Goal: Task Accomplishment & Management: Manage account settings

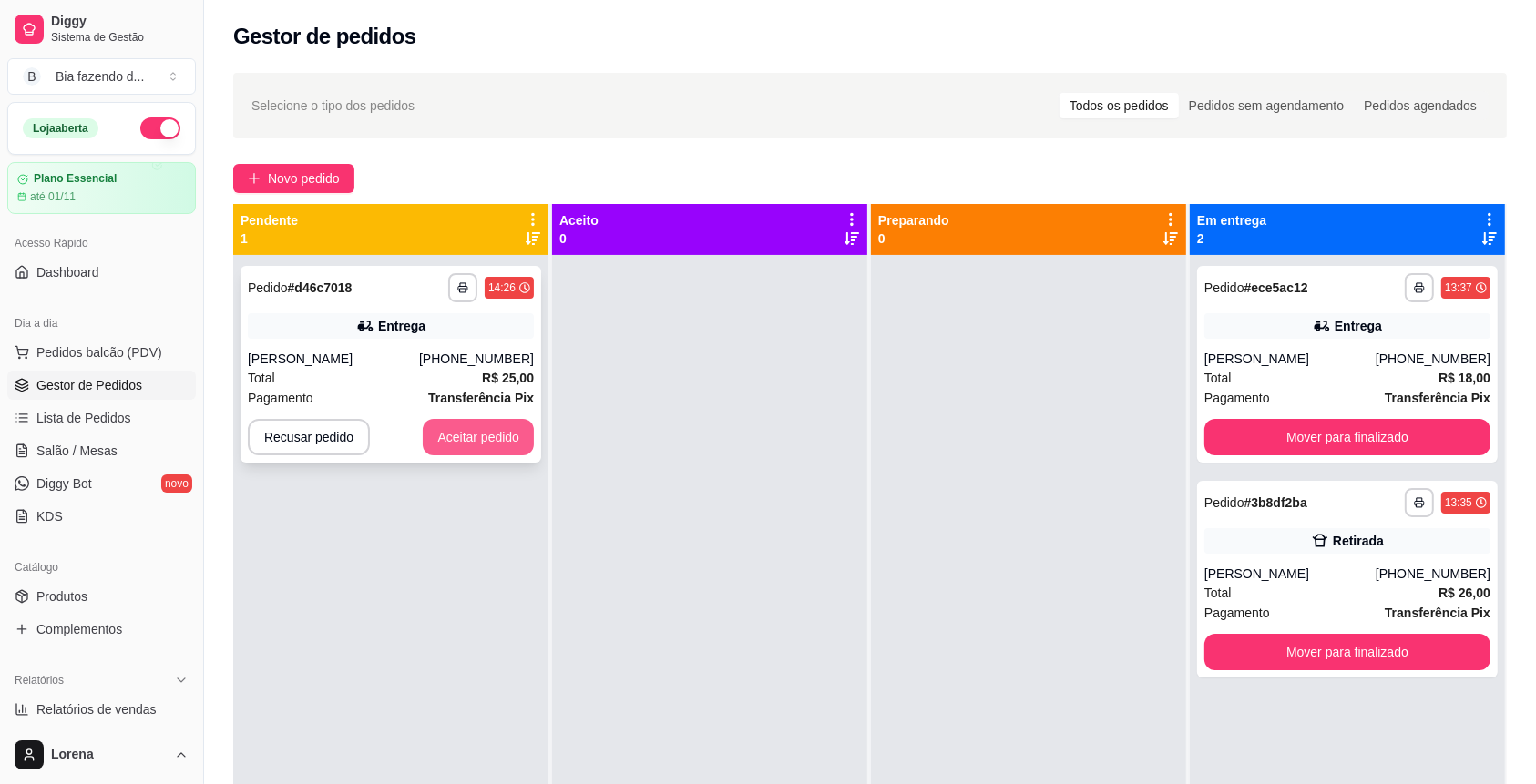
click at [512, 425] on button "Aceitar pedido" at bounding box center [478, 437] width 111 height 36
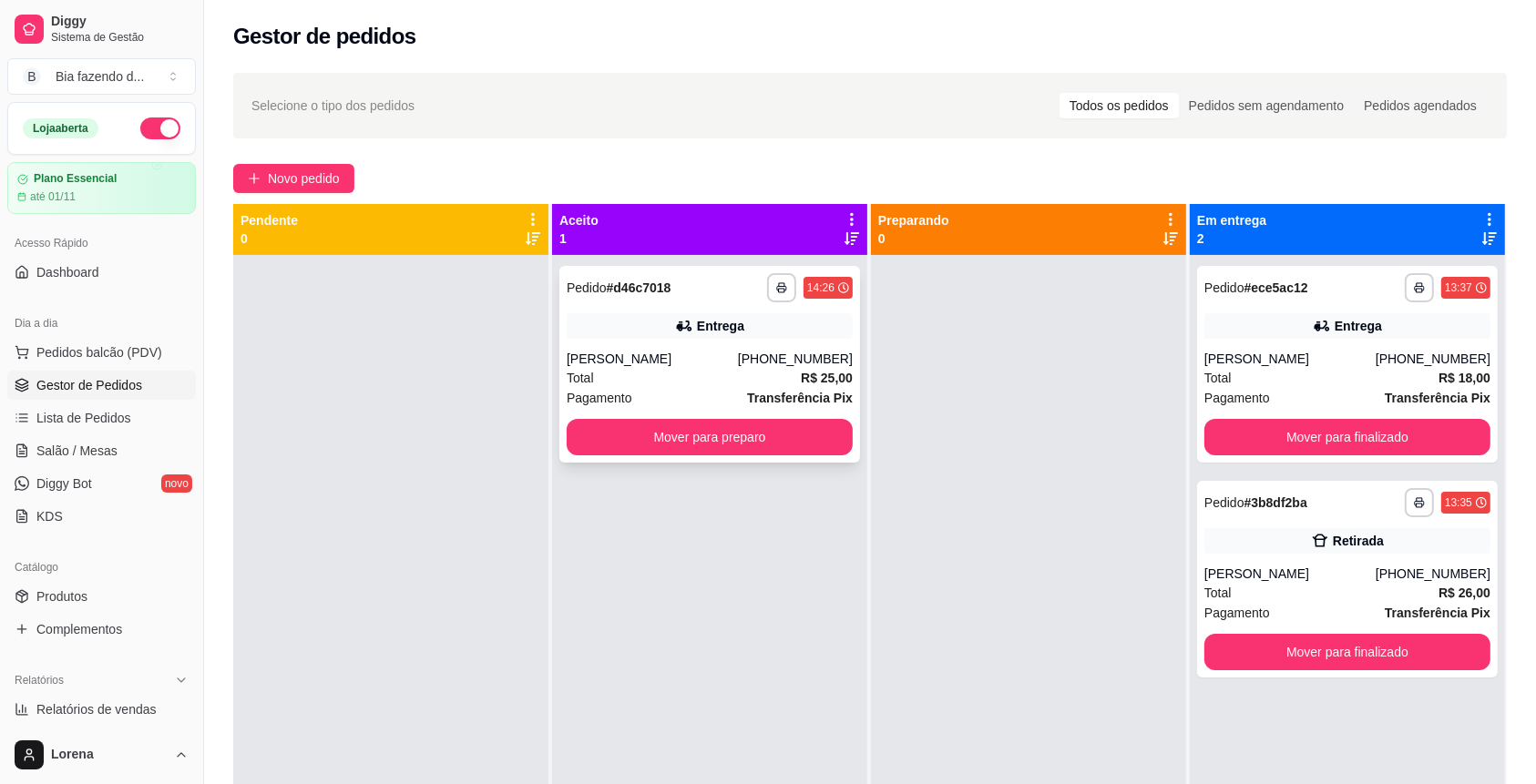
click at [757, 391] on strong "Transferência Pix" at bounding box center [800, 397] width 105 height 14
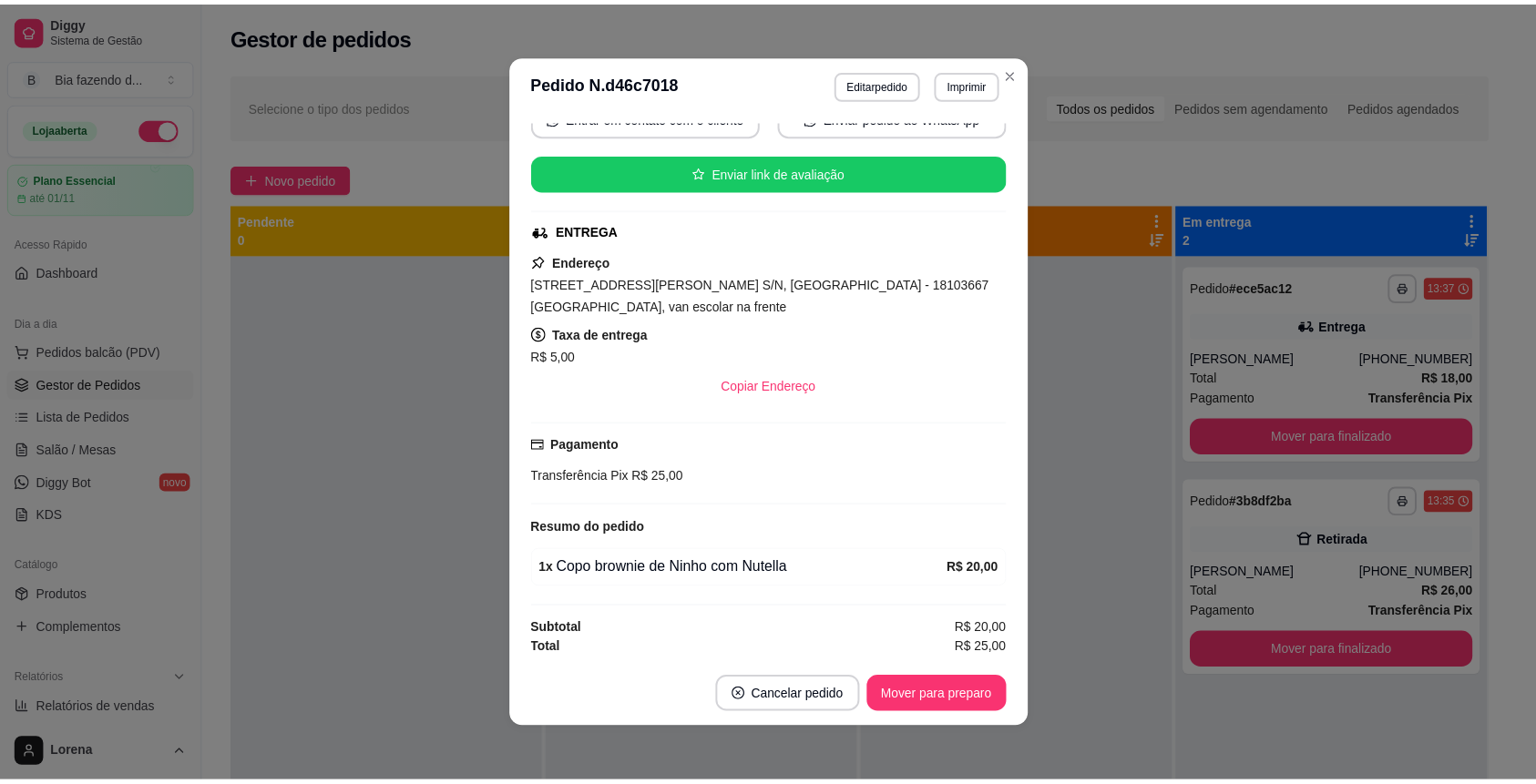
scroll to position [4, 0]
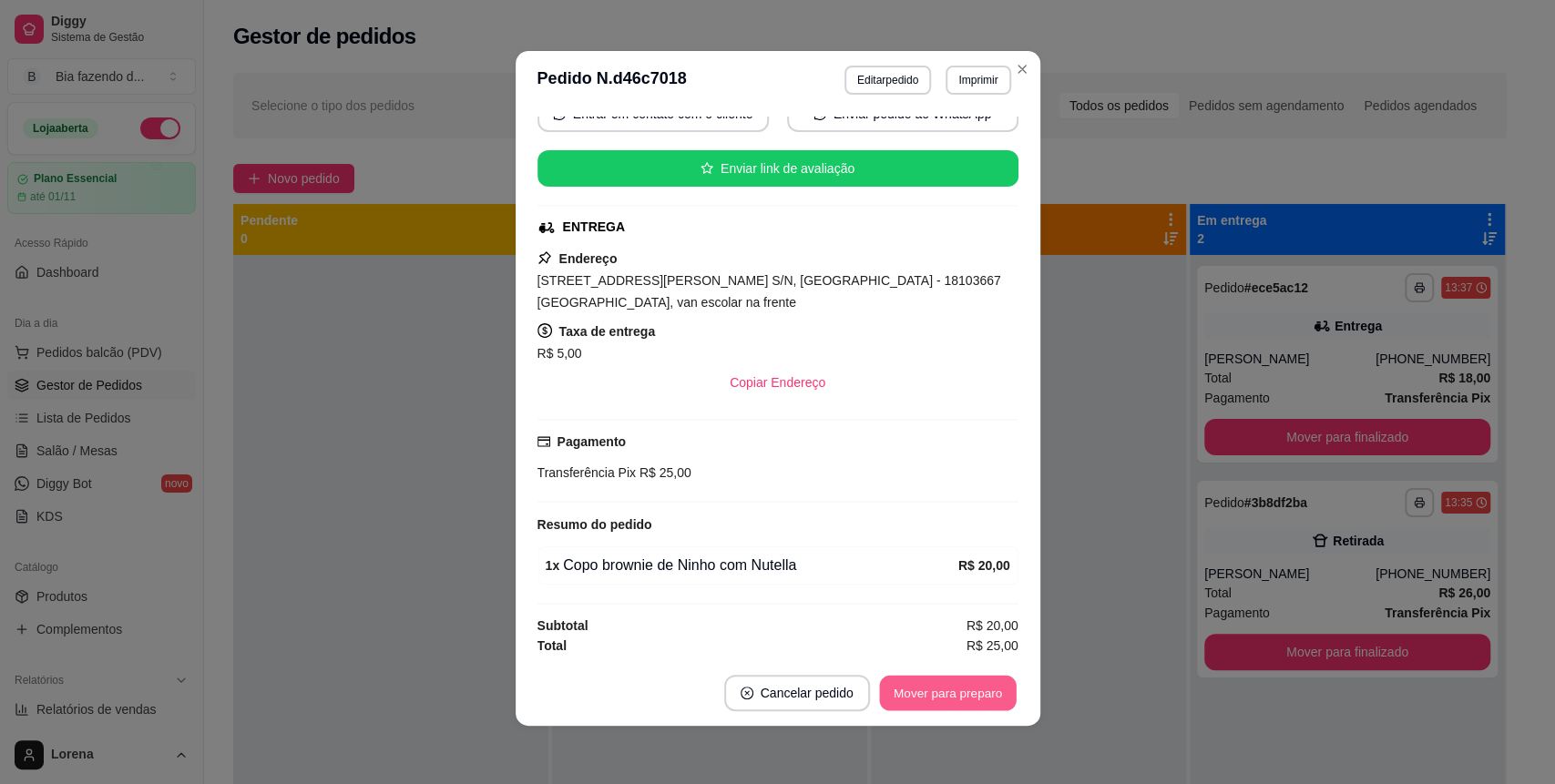
click at [942, 682] on button "Mover para preparo" at bounding box center [947, 693] width 137 height 35
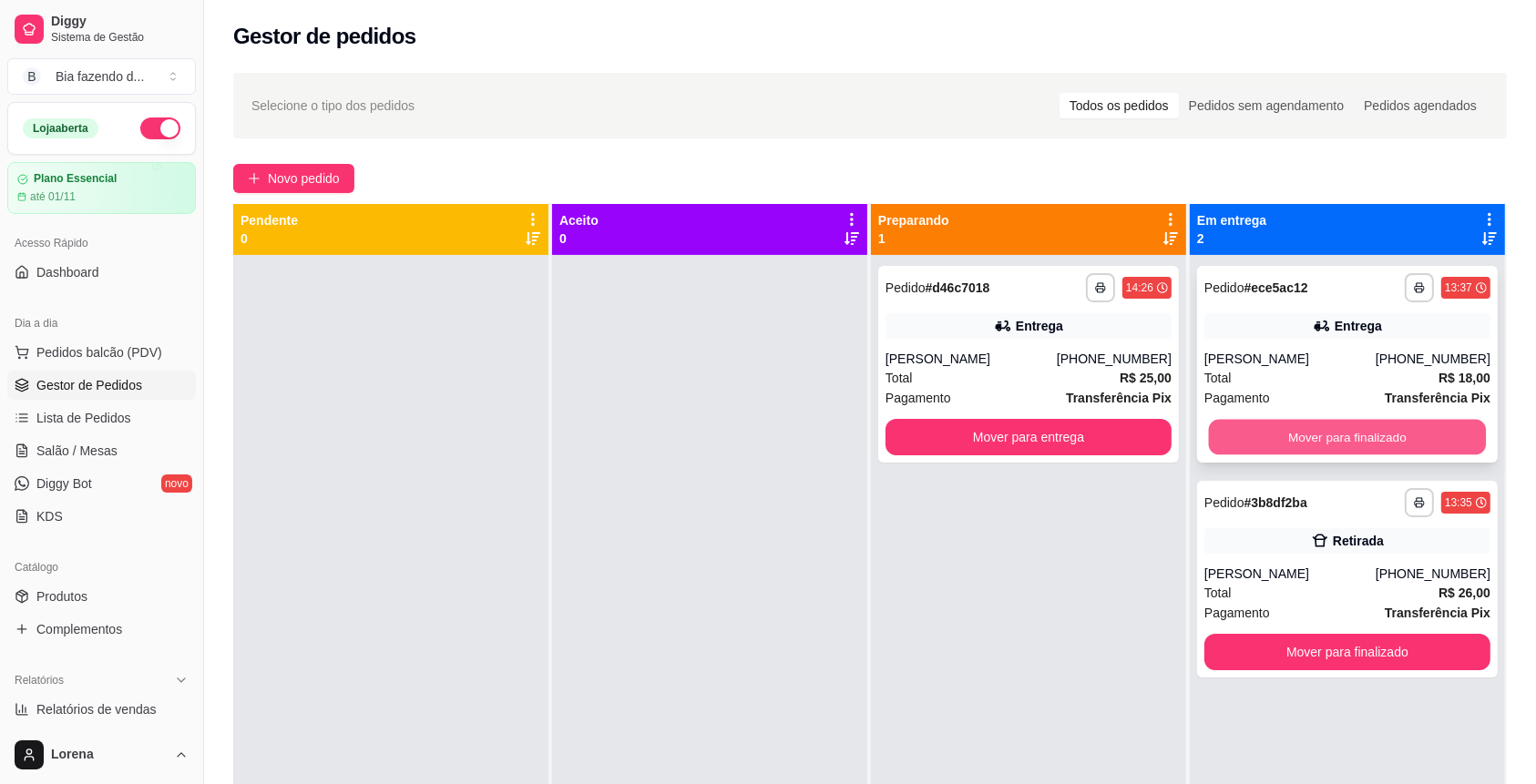
click at [1316, 447] on button "Mover para finalizado" at bounding box center [1347, 437] width 278 height 35
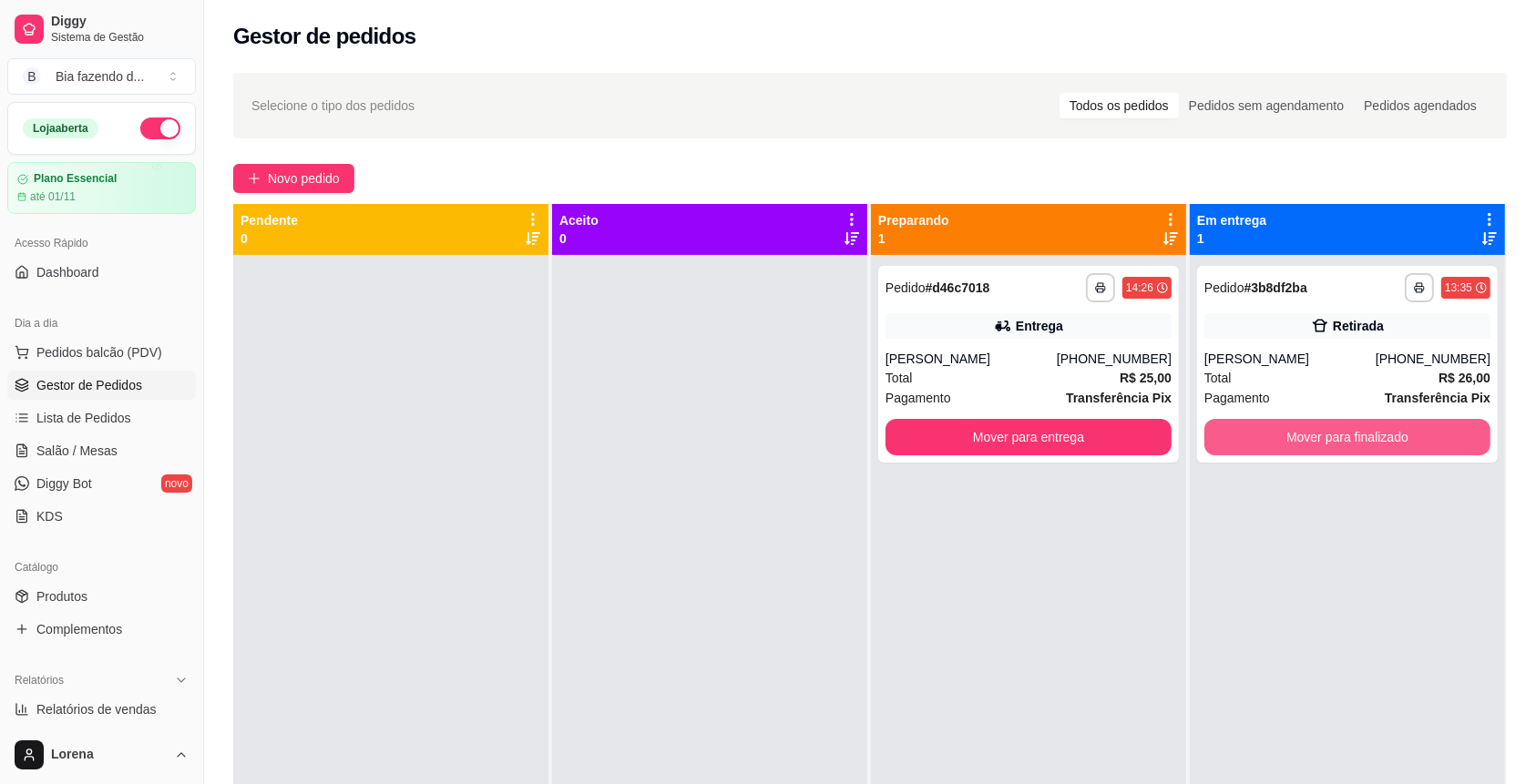
click at [1317, 447] on button "Mover para finalizado" at bounding box center [1346, 437] width 286 height 36
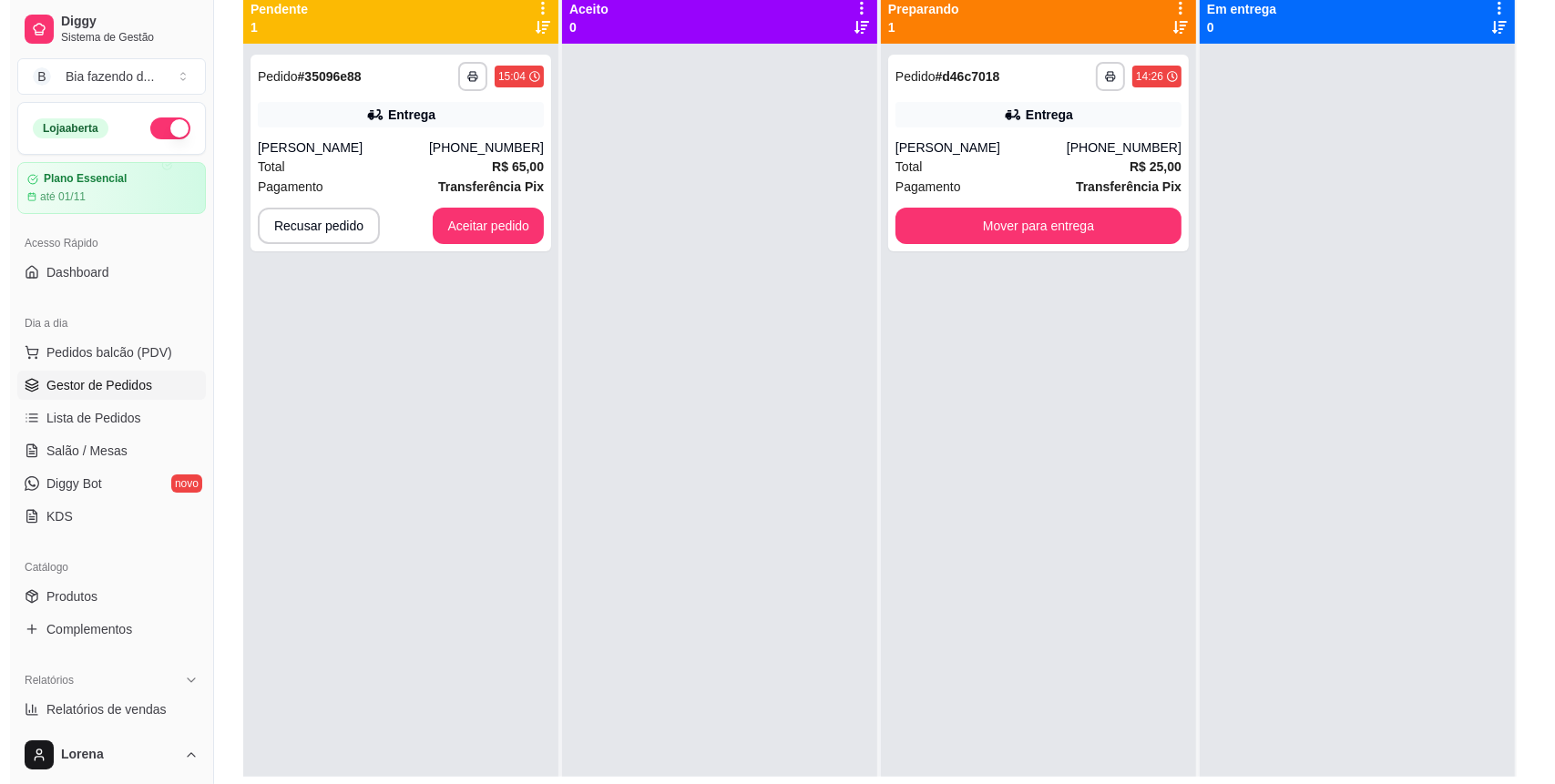
scroll to position [217, 0]
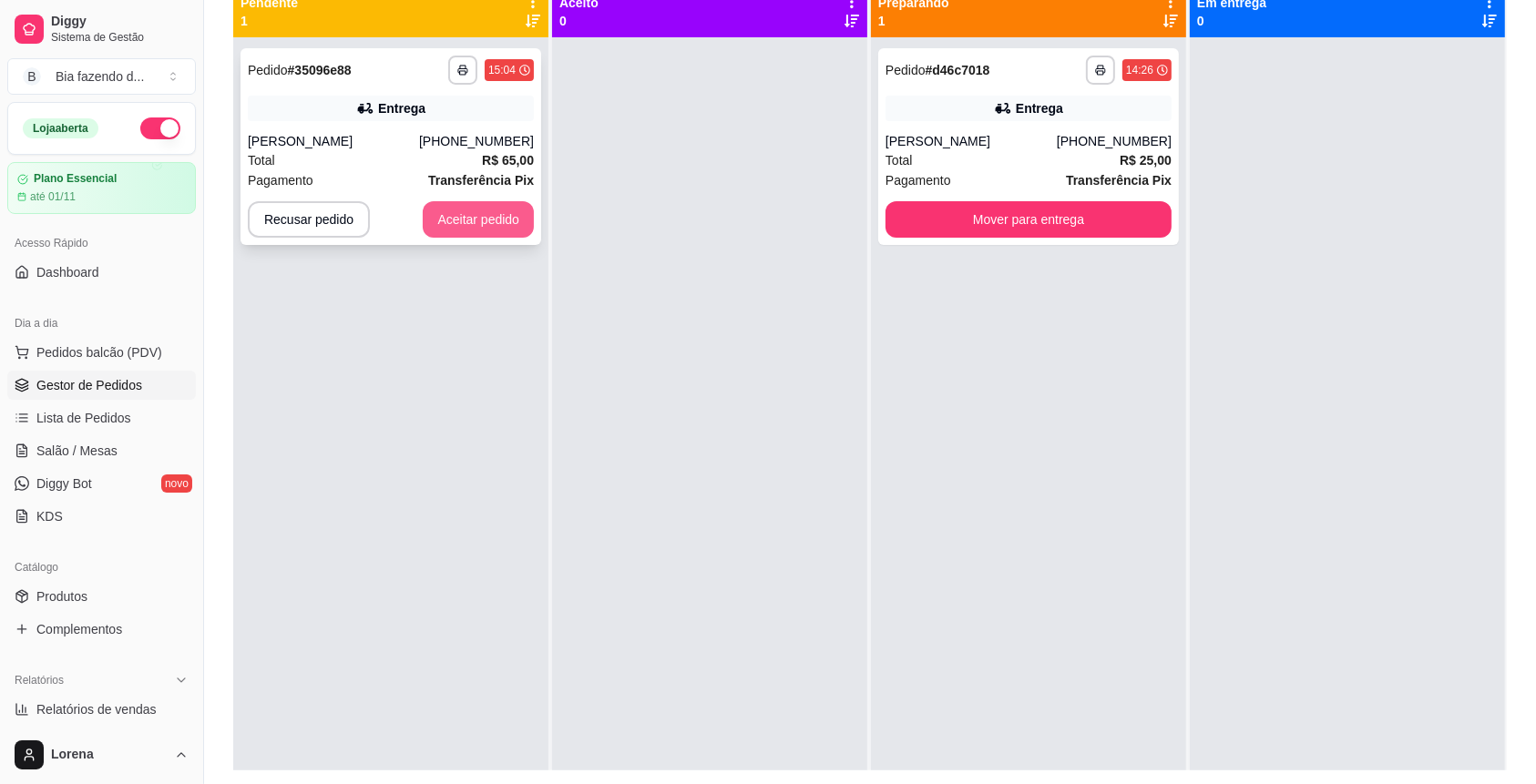
click at [510, 234] on button "Aceitar pedido" at bounding box center [478, 219] width 111 height 36
click at [482, 160] on strong "R$ 65,00" at bounding box center [508, 160] width 52 height 14
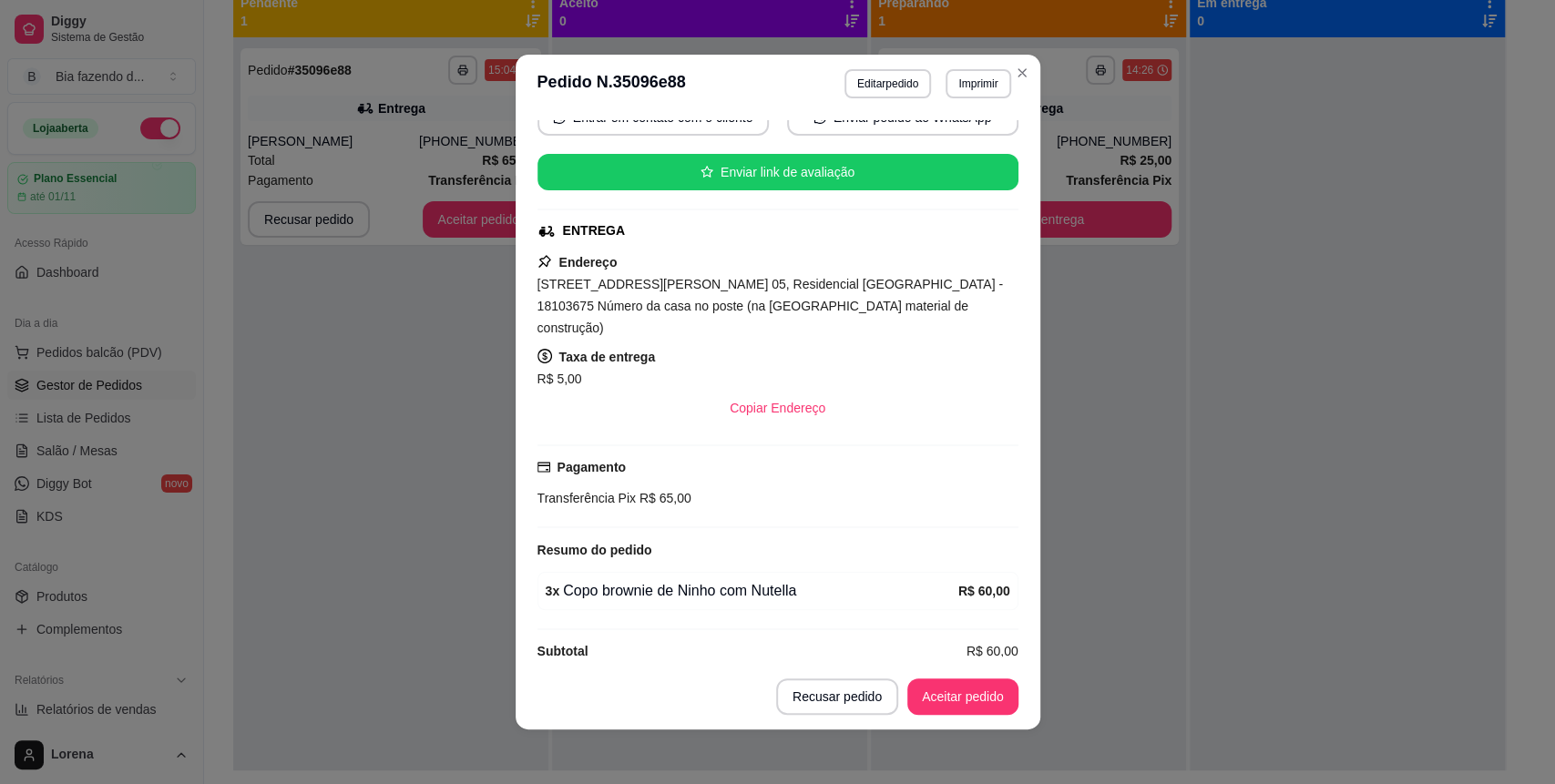
scroll to position [4, 0]
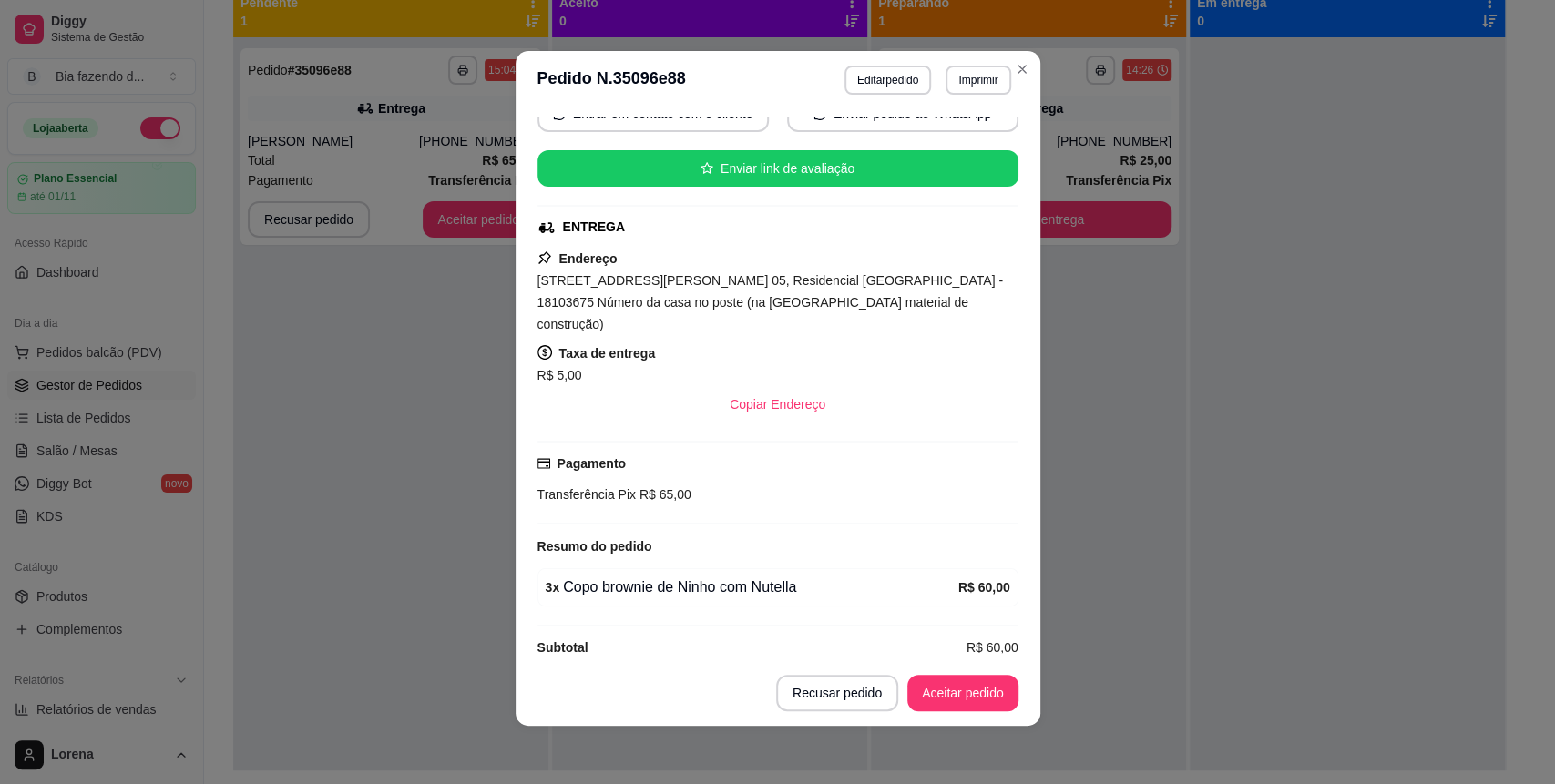
click at [966, 670] on footer "Recusar pedido Aceitar pedido" at bounding box center [778, 693] width 525 height 65
click at [977, 691] on button "Aceitar pedido" at bounding box center [962, 693] width 111 height 36
drag, startPoint x: 1216, startPoint y: 313, endPoint x: 1211, endPoint y: 327, distance: 14.9
click at [1216, 321] on div "**********" at bounding box center [778, 392] width 1555 height 784
click at [1003, 56] on header "**********" at bounding box center [778, 79] width 525 height 58
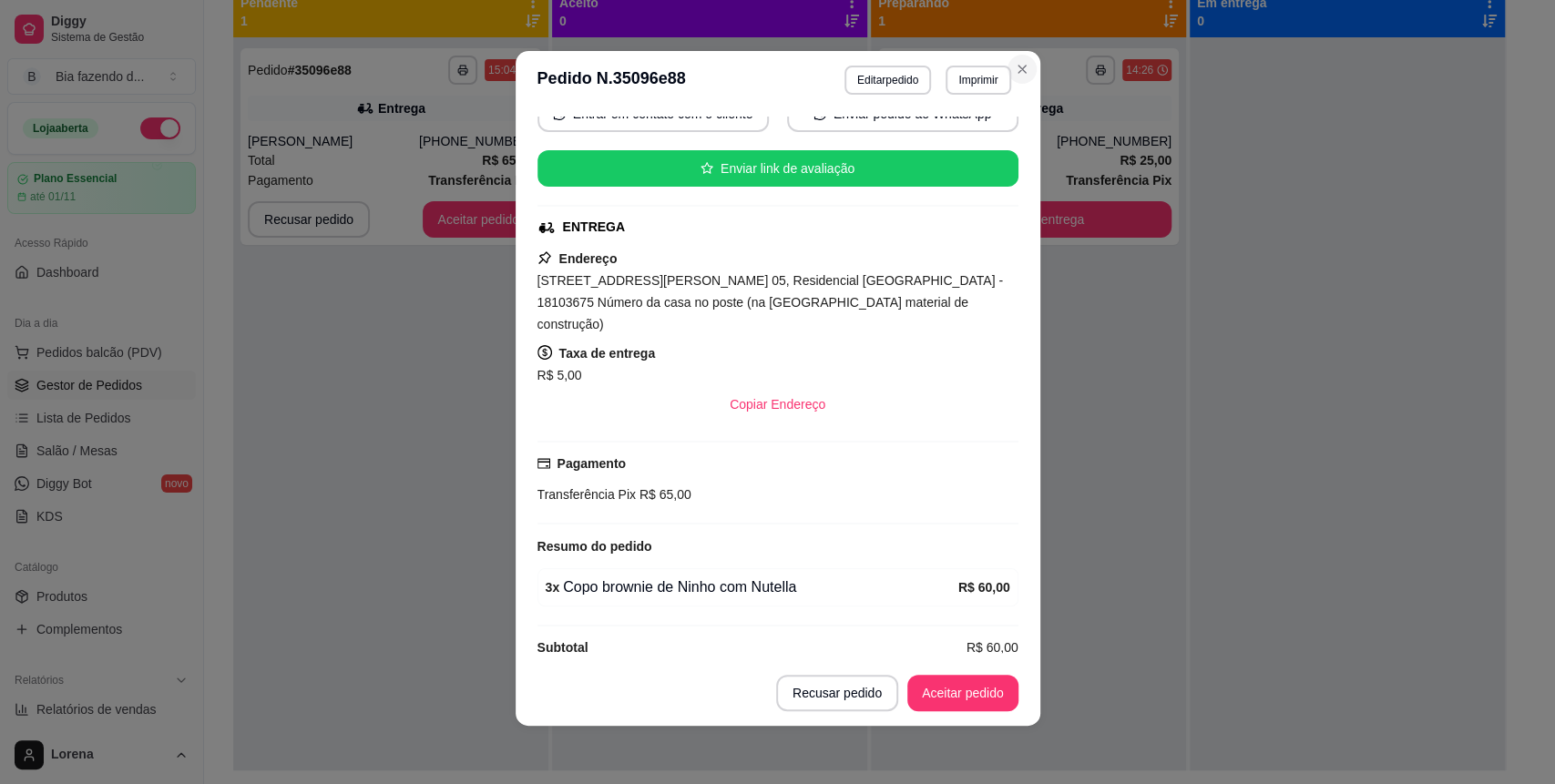
click at [1015, 65] on icon "Close" at bounding box center [1022, 69] width 14 height 14
click at [1016, 57] on button "Close" at bounding box center [1022, 69] width 29 height 29
click at [1018, 65] on icon "Close" at bounding box center [1022, 69] width 8 height 8
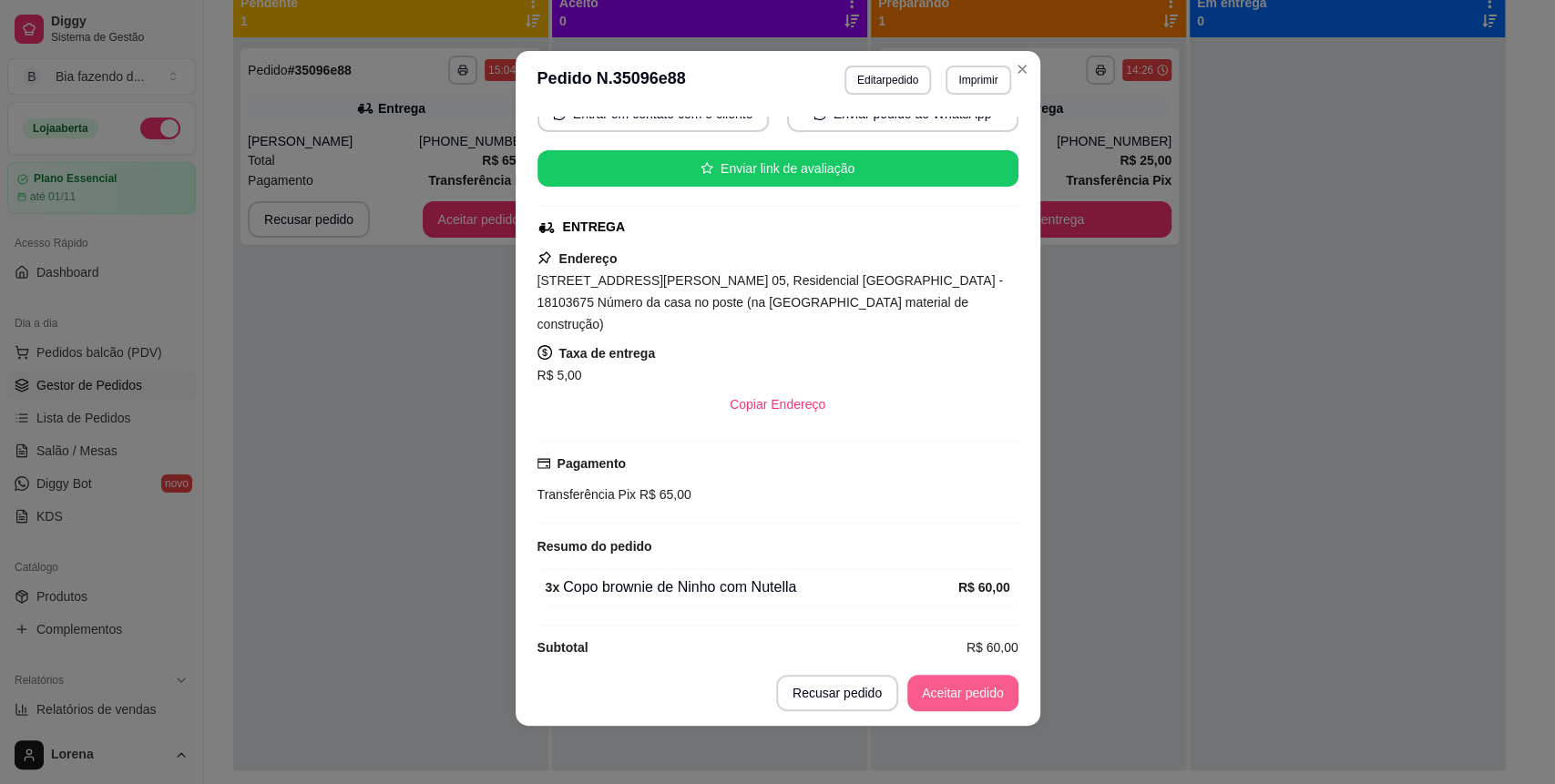
click at [956, 684] on button "Aceitar pedido" at bounding box center [962, 693] width 111 height 36
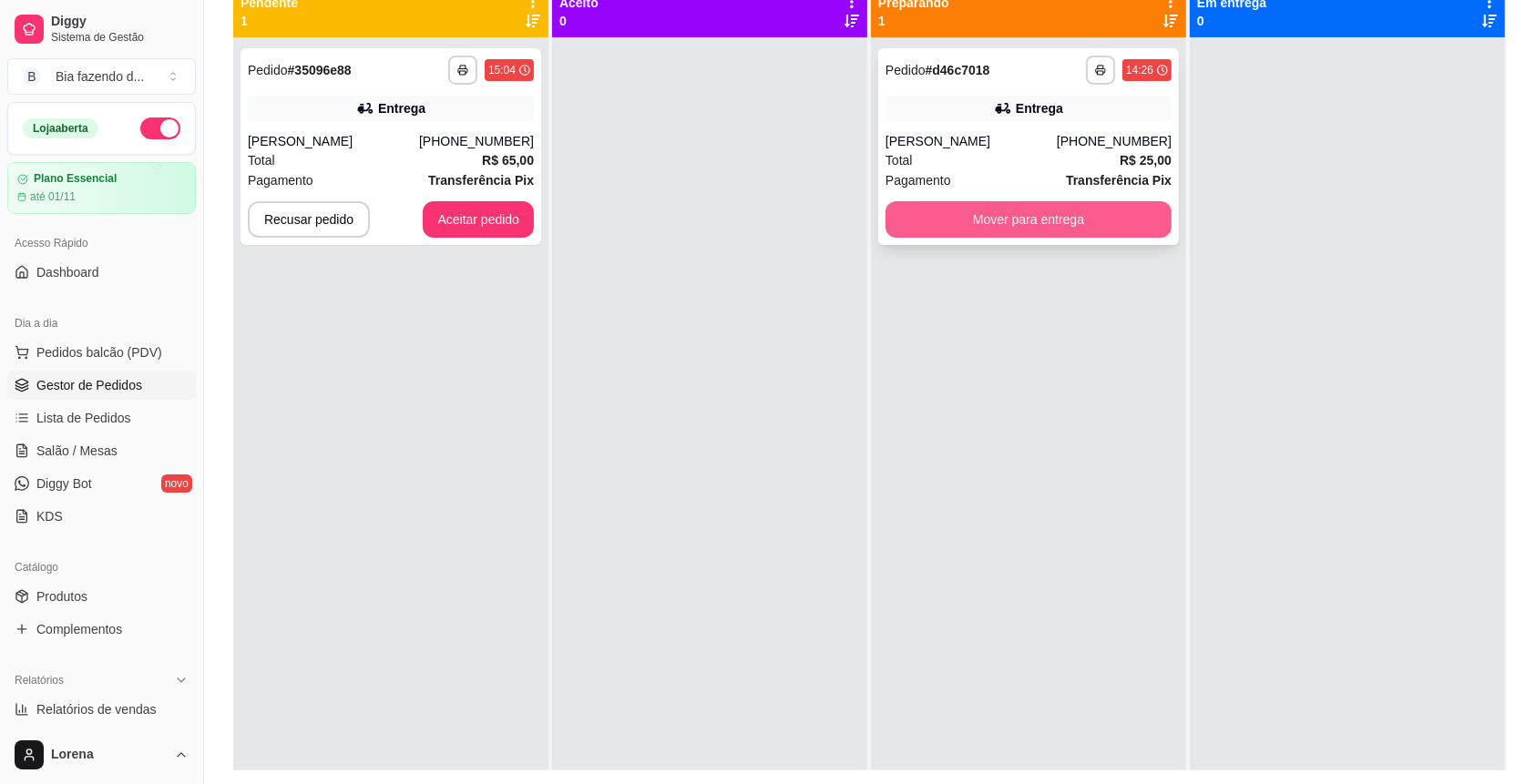
click at [1015, 212] on button "Mover para entrega" at bounding box center [1028, 219] width 286 height 36
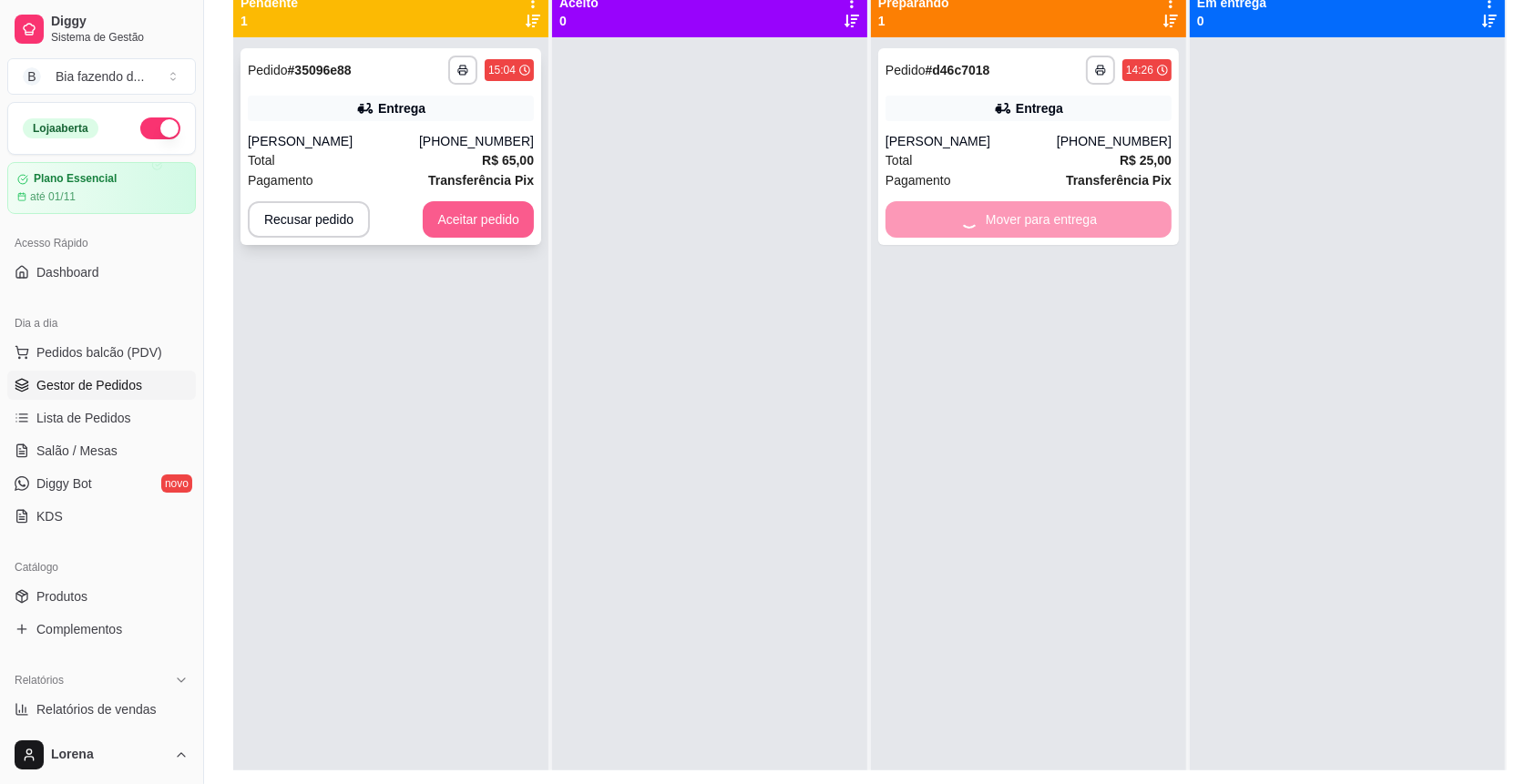
click at [488, 212] on button "Aceitar pedido" at bounding box center [478, 219] width 111 height 36
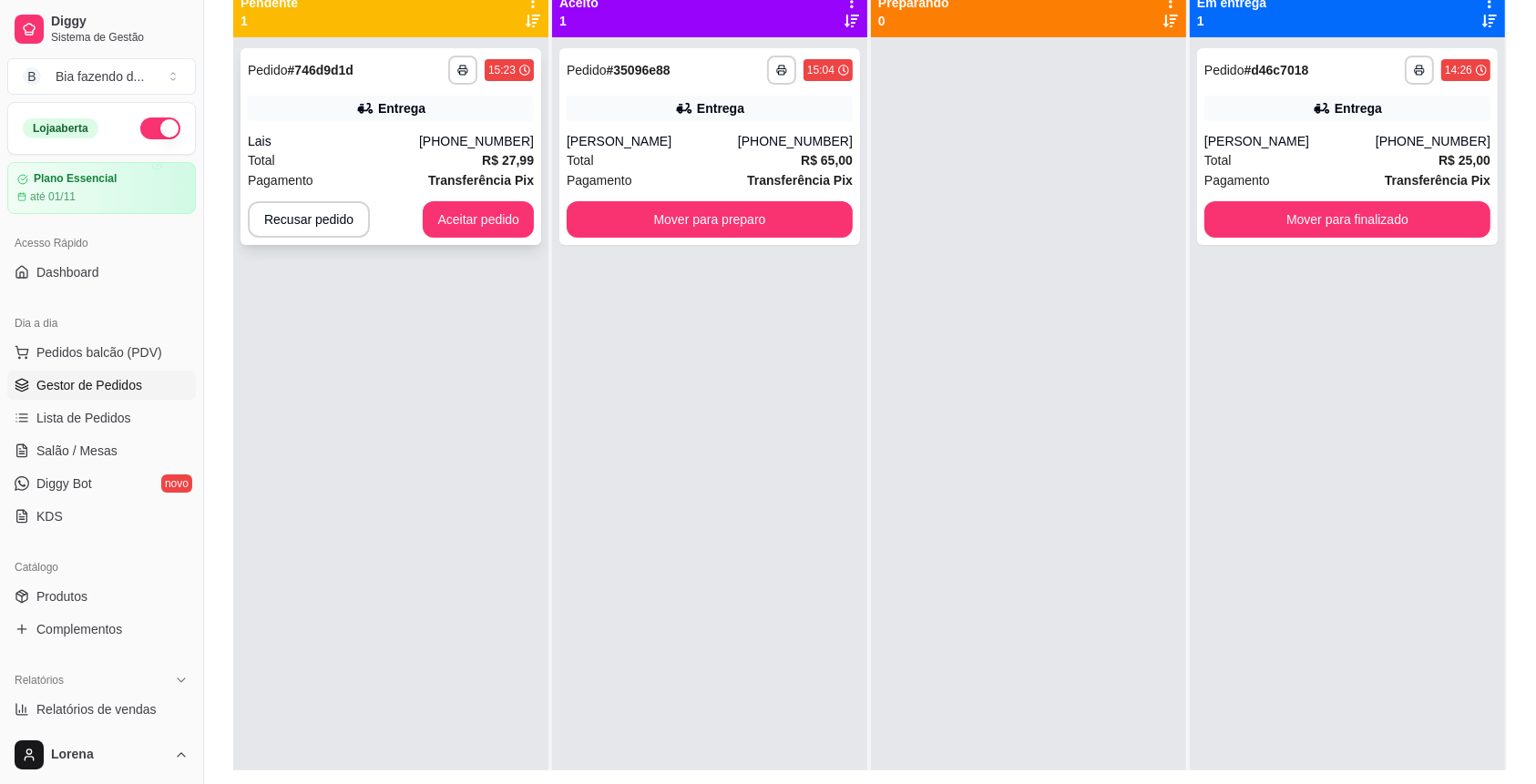
click at [479, 138] on div "[PHONE_NUMBER]" at bounding box center [477, 141] width 115 height 18
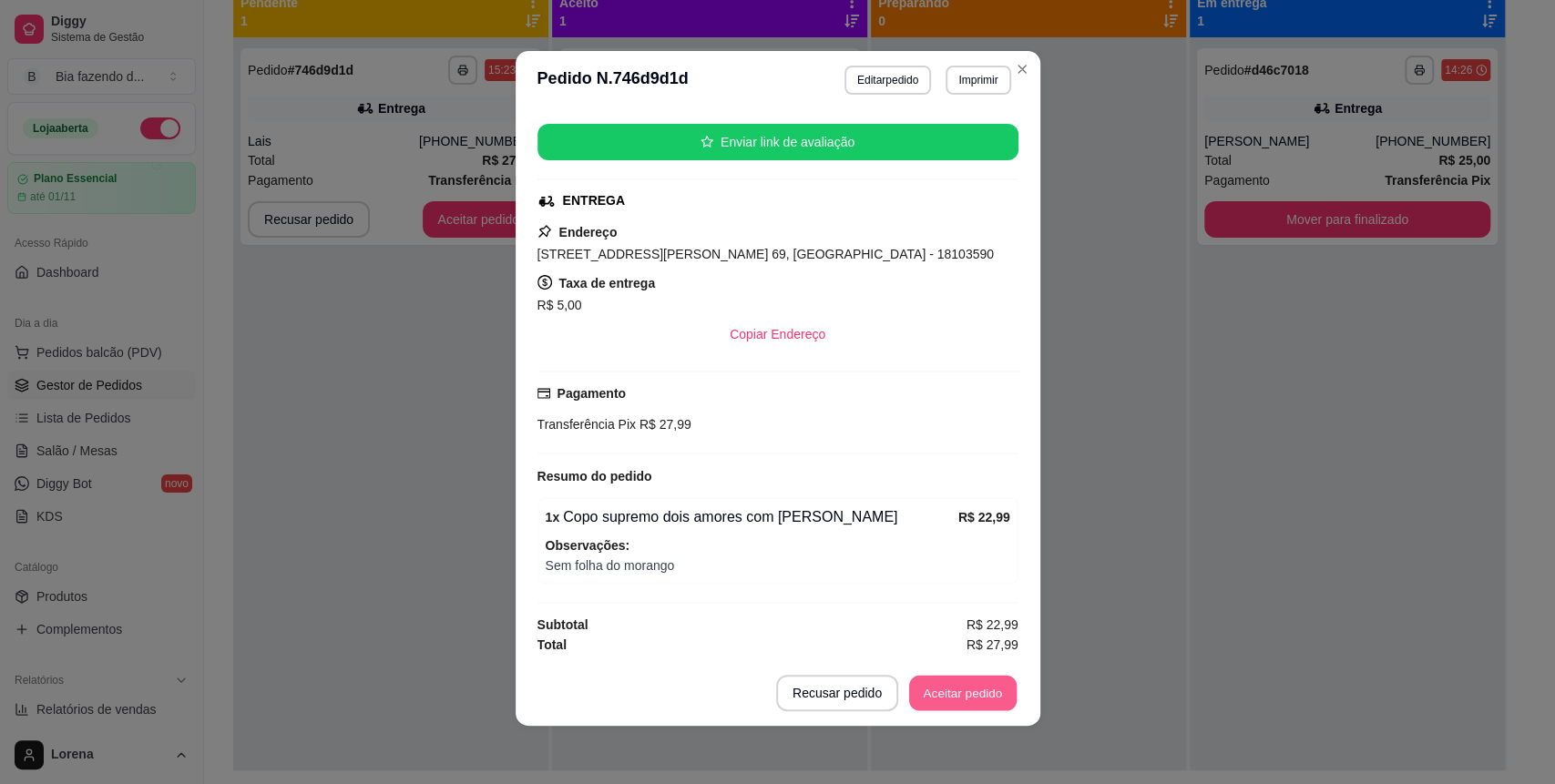
click at [945, 689] on button "Aceitar pedido" at bounding box center [962, 693] width 107 height 35
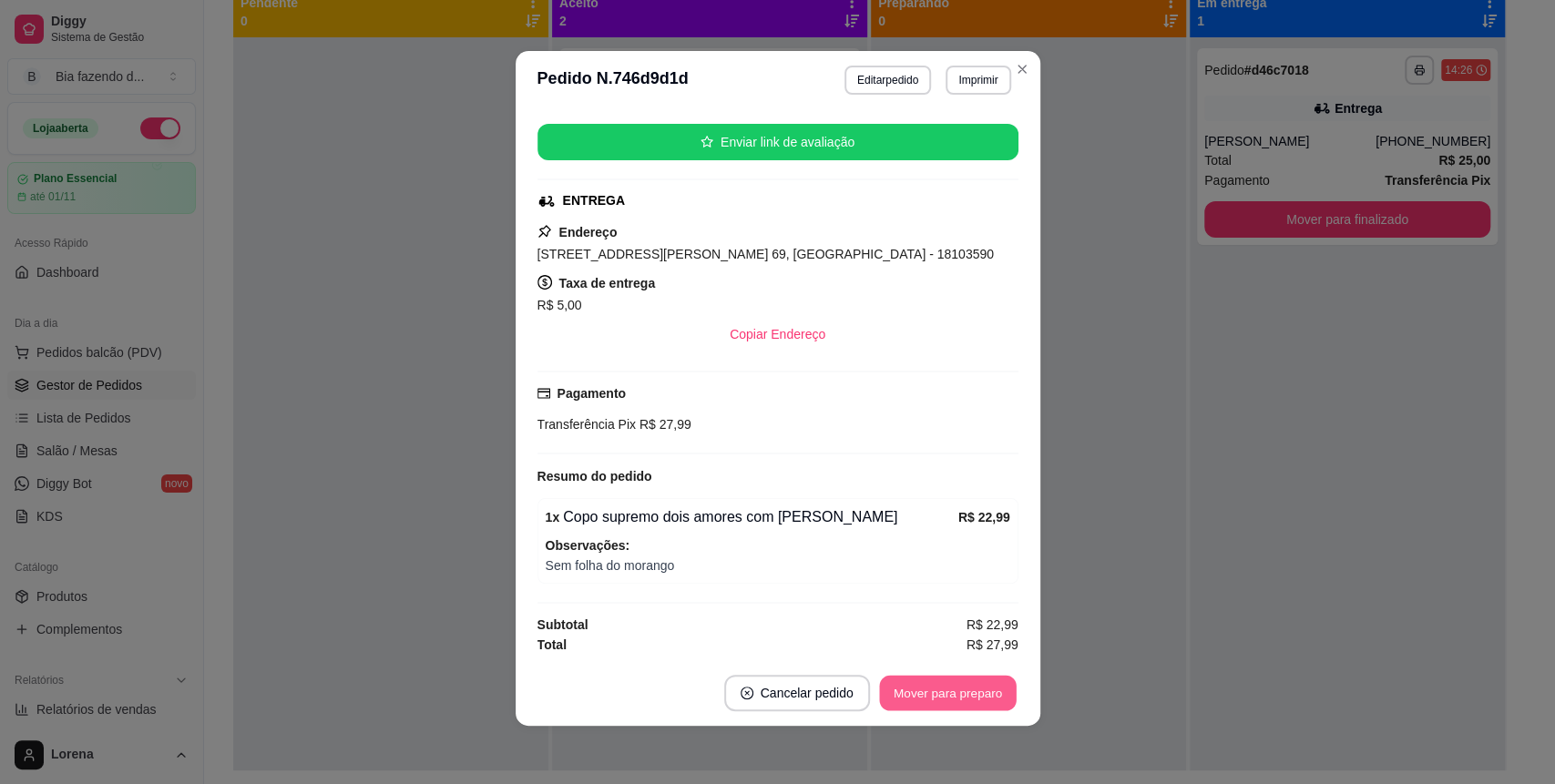
click at [945, 690] on button "Mover para preparo" at bounding box center [947, 693] width 137 height 35
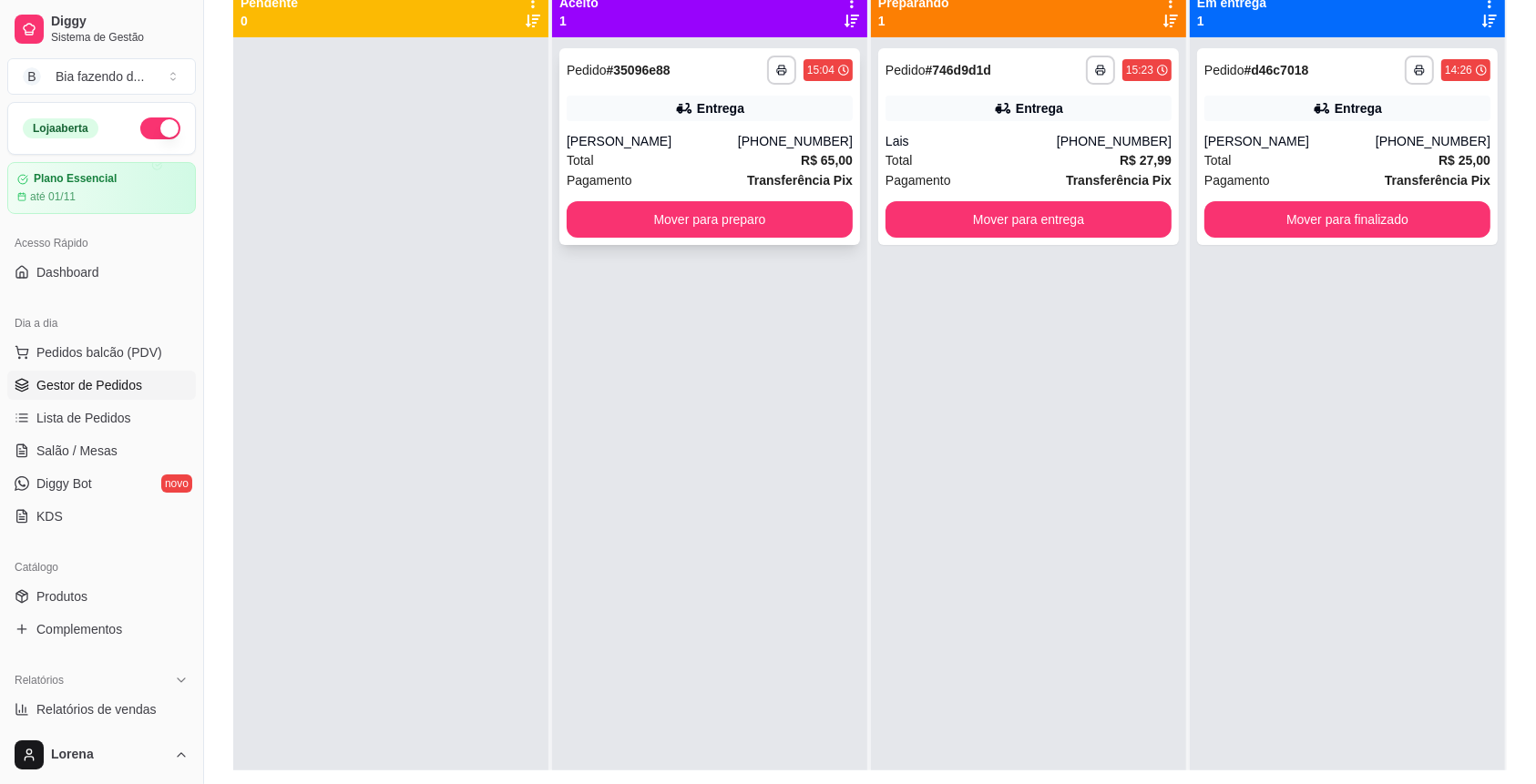
click at [737, 138] on div "[PERSON_NAME]" at bounding box center [652, 141] width 171 height 18
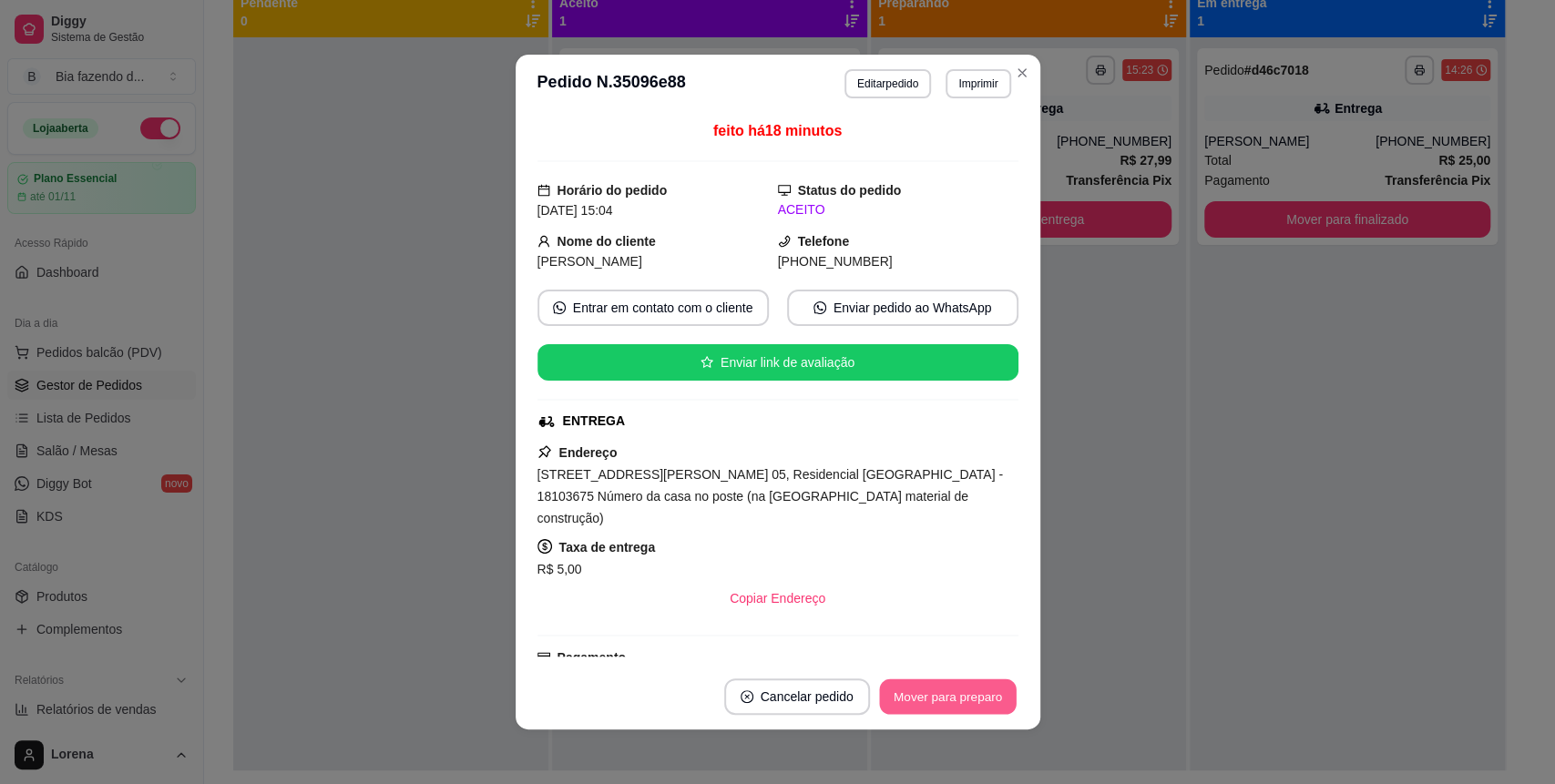
click at [934, 706] on button "Mover para preparo" at bounding box center [947, 697] width 137 height 35
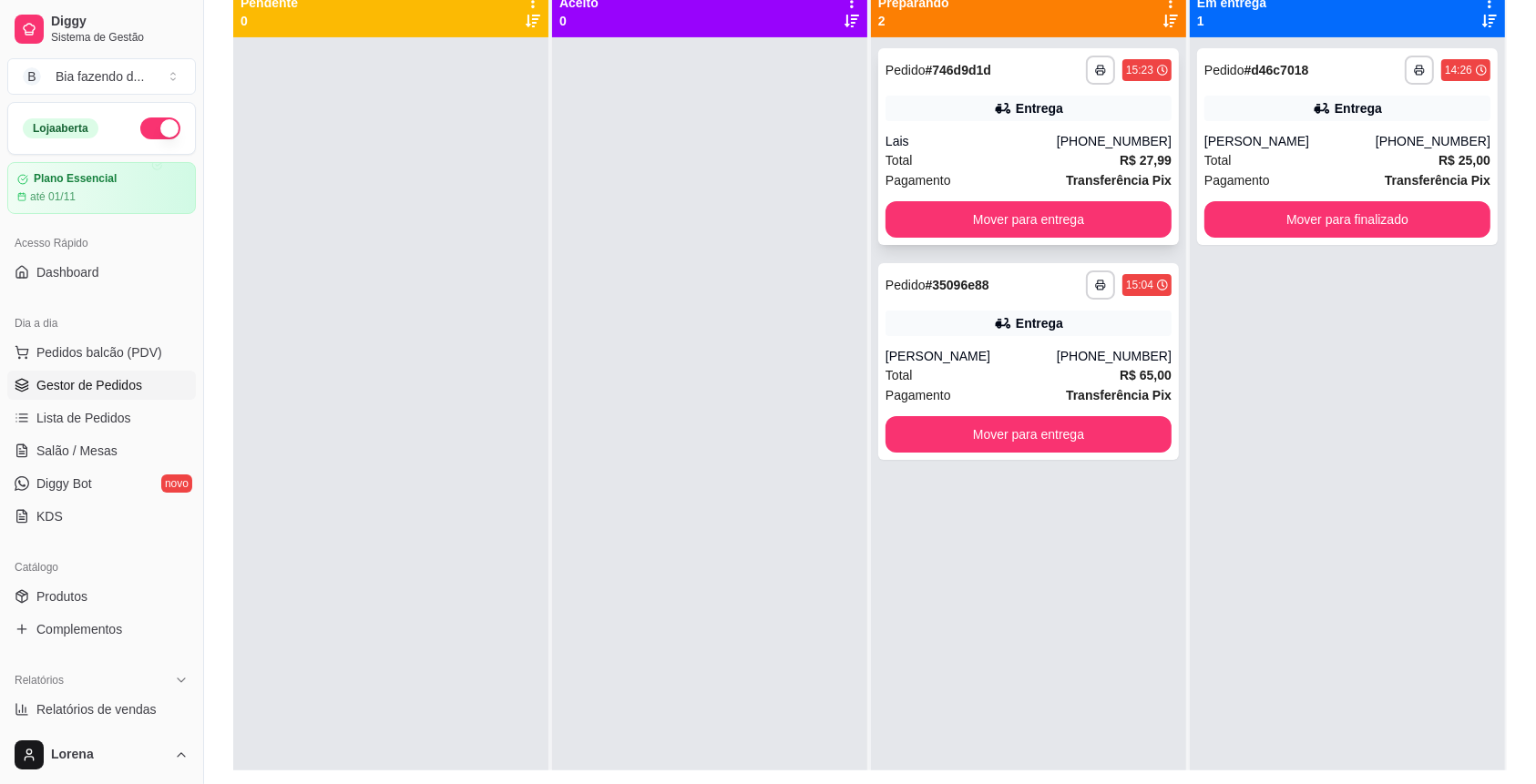
click at [1049, 238] on div "**********" at bounding box center [1028, 146] width 301 height 196
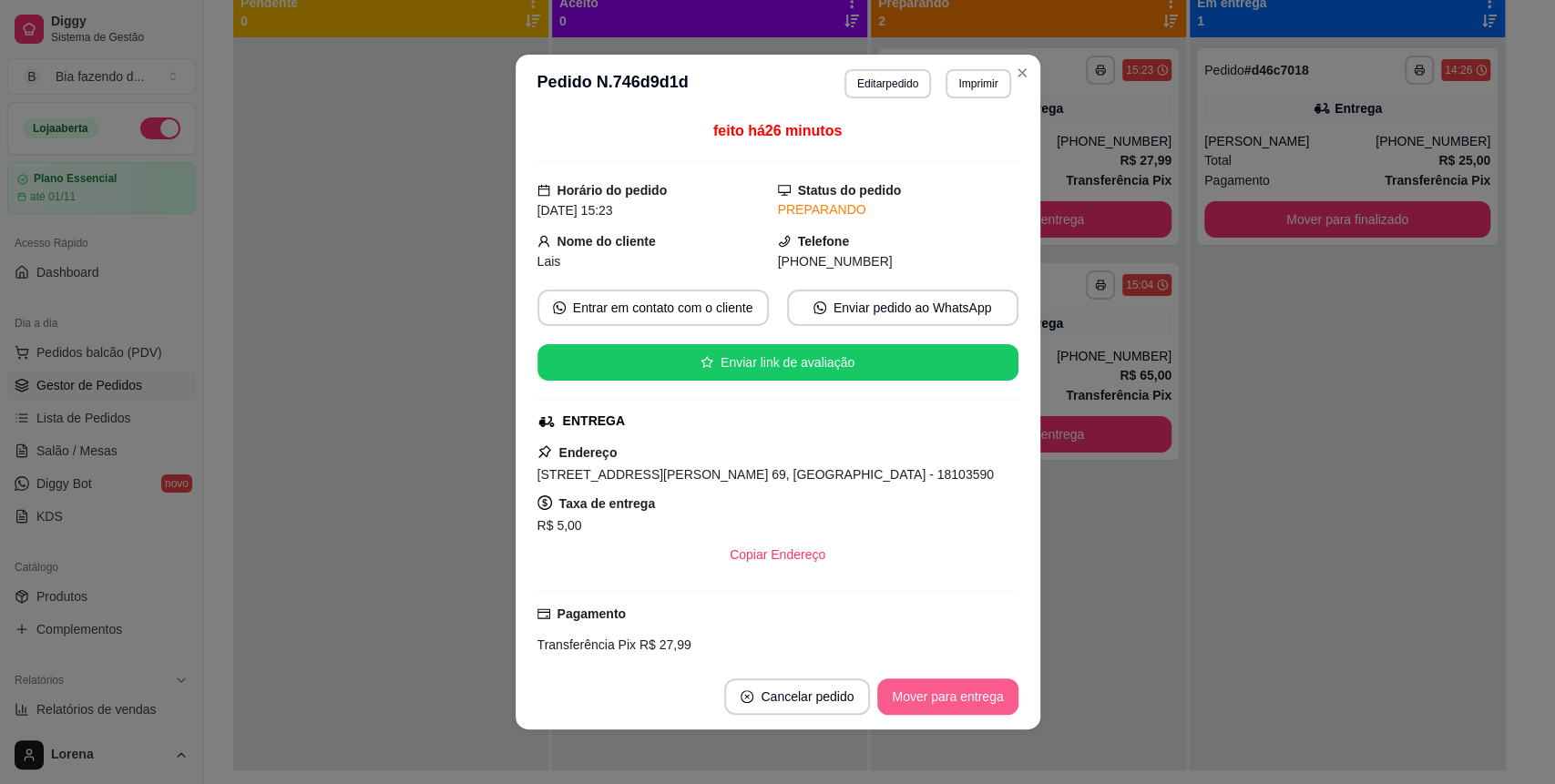
click at [941, 689] on button "Mover para entrega" at bounding box center [947, 697] width 140 height 36
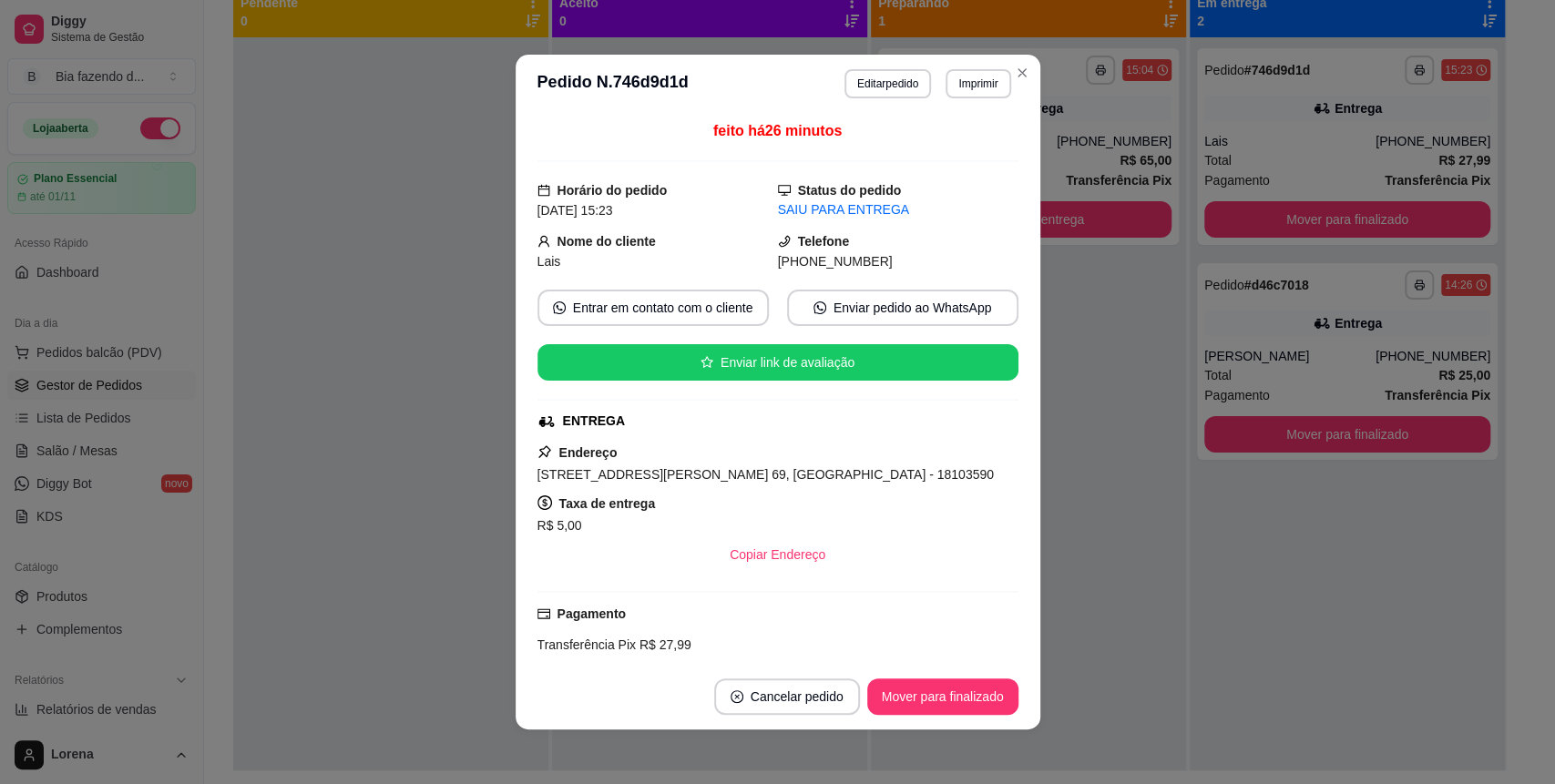
click at [1021, 86] on header "**********" at bounding box center [778, 83] width 525 height 58
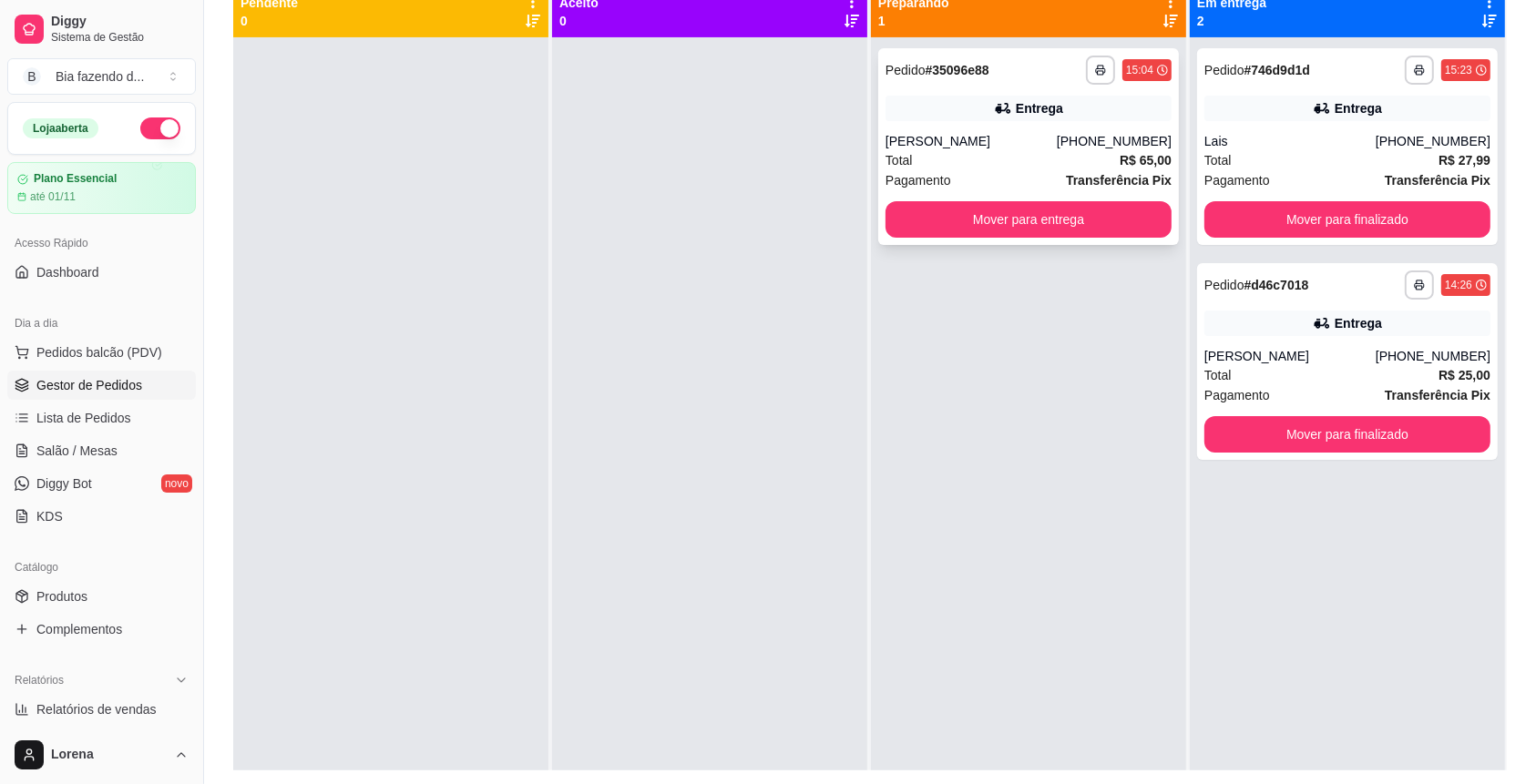
click at [1051, 242] on div "**********" at bounding box center [1028, 146] width 301 height 196
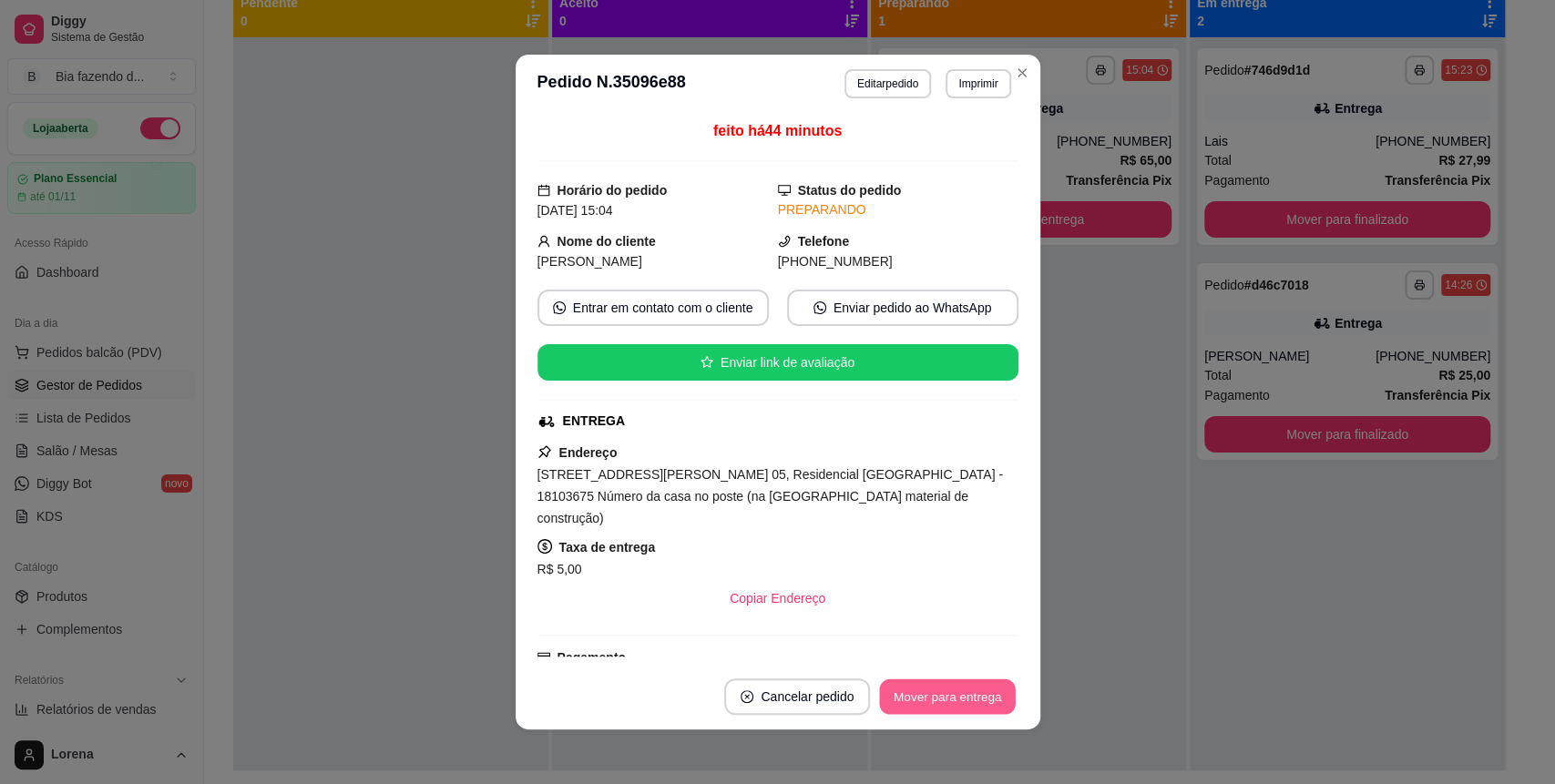
click at [891, 694] on button "Mover para entrega" at bounding box center [948, 697] width 137 height 35
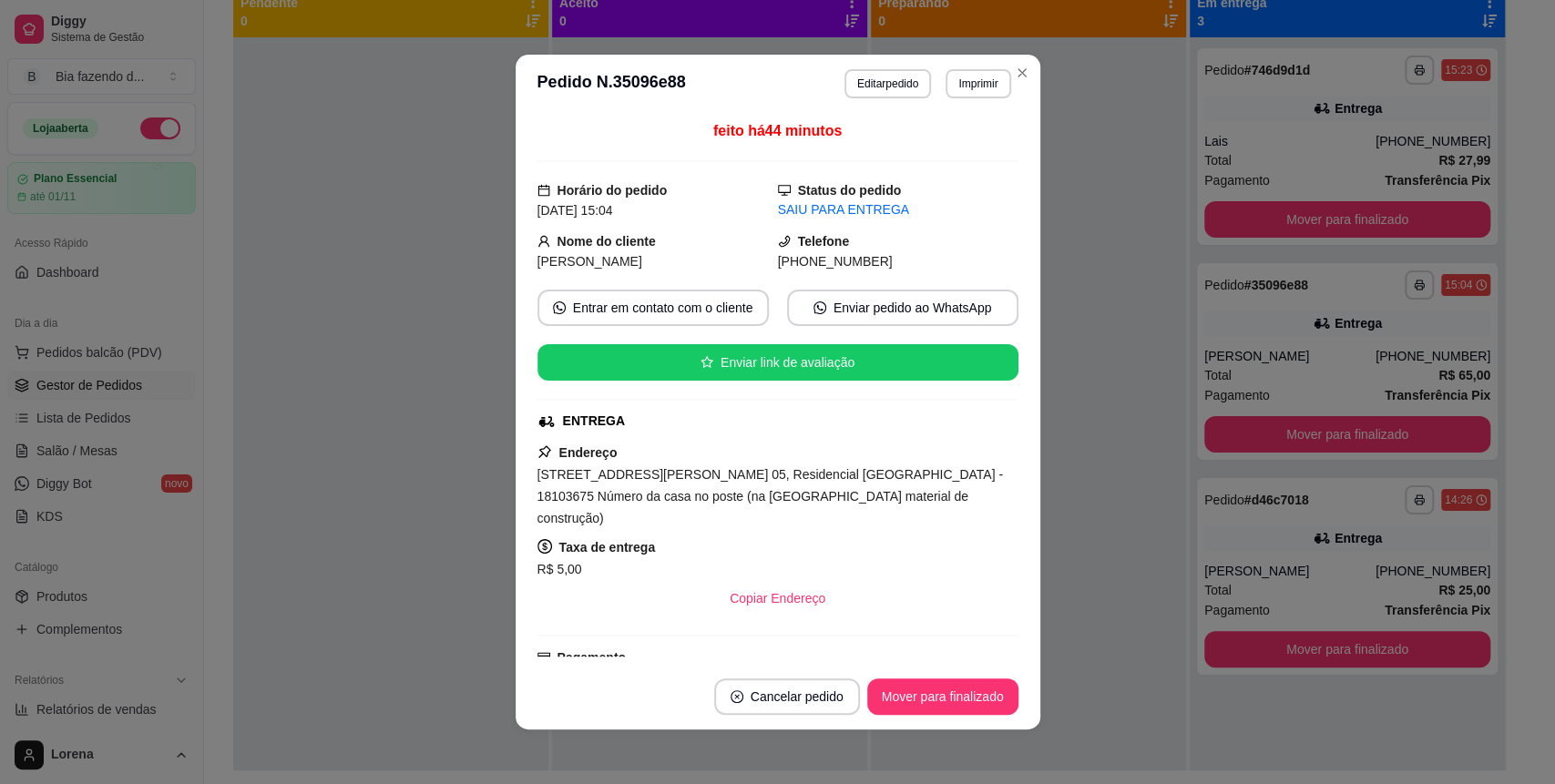
click at [1003, 84] on header "**********" at bounding box center [778, 83] width 525 height 58
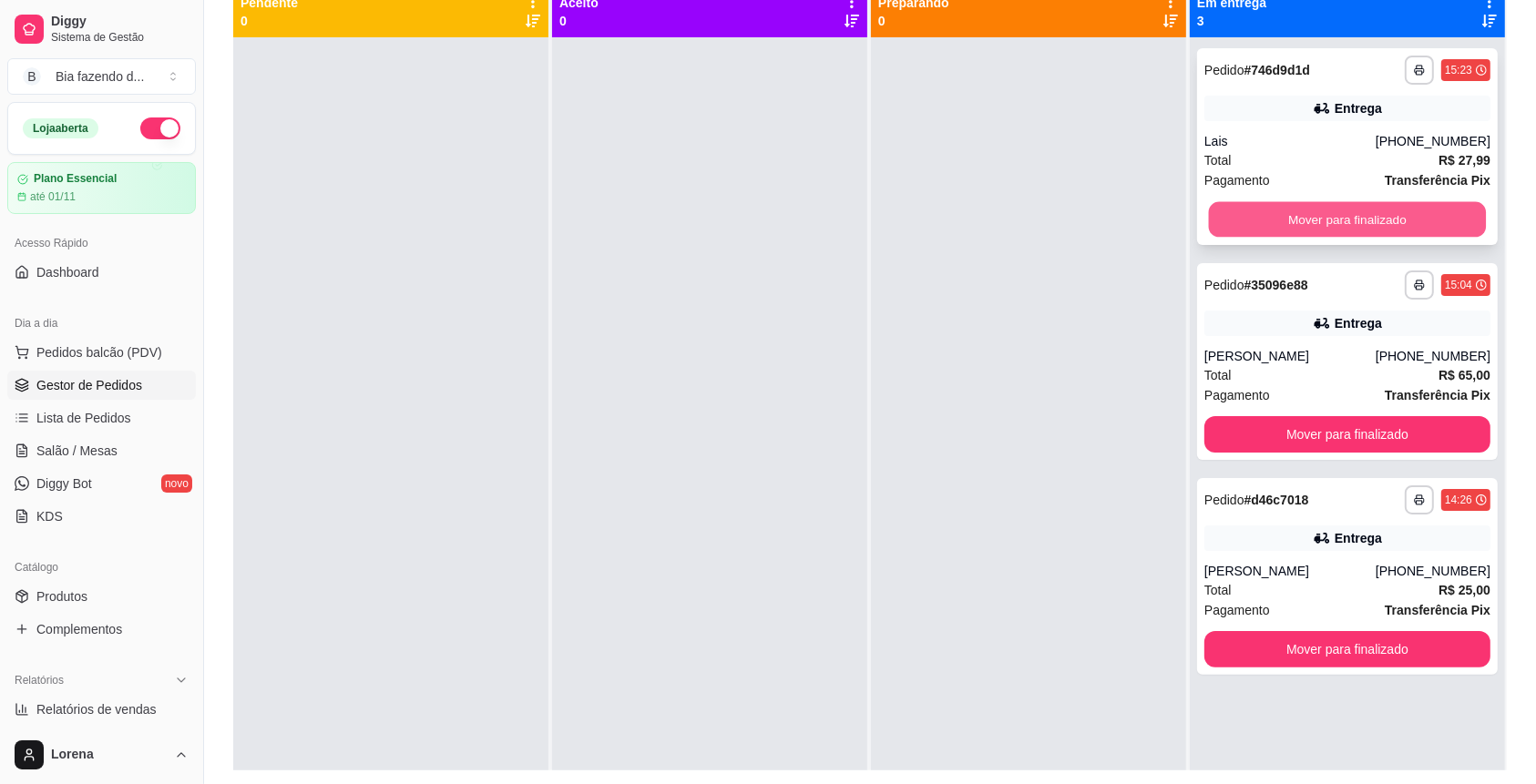
click at [1331, 213] on button "Mover para finalizado" at bounding box center [1347, 219] width 278 height 35
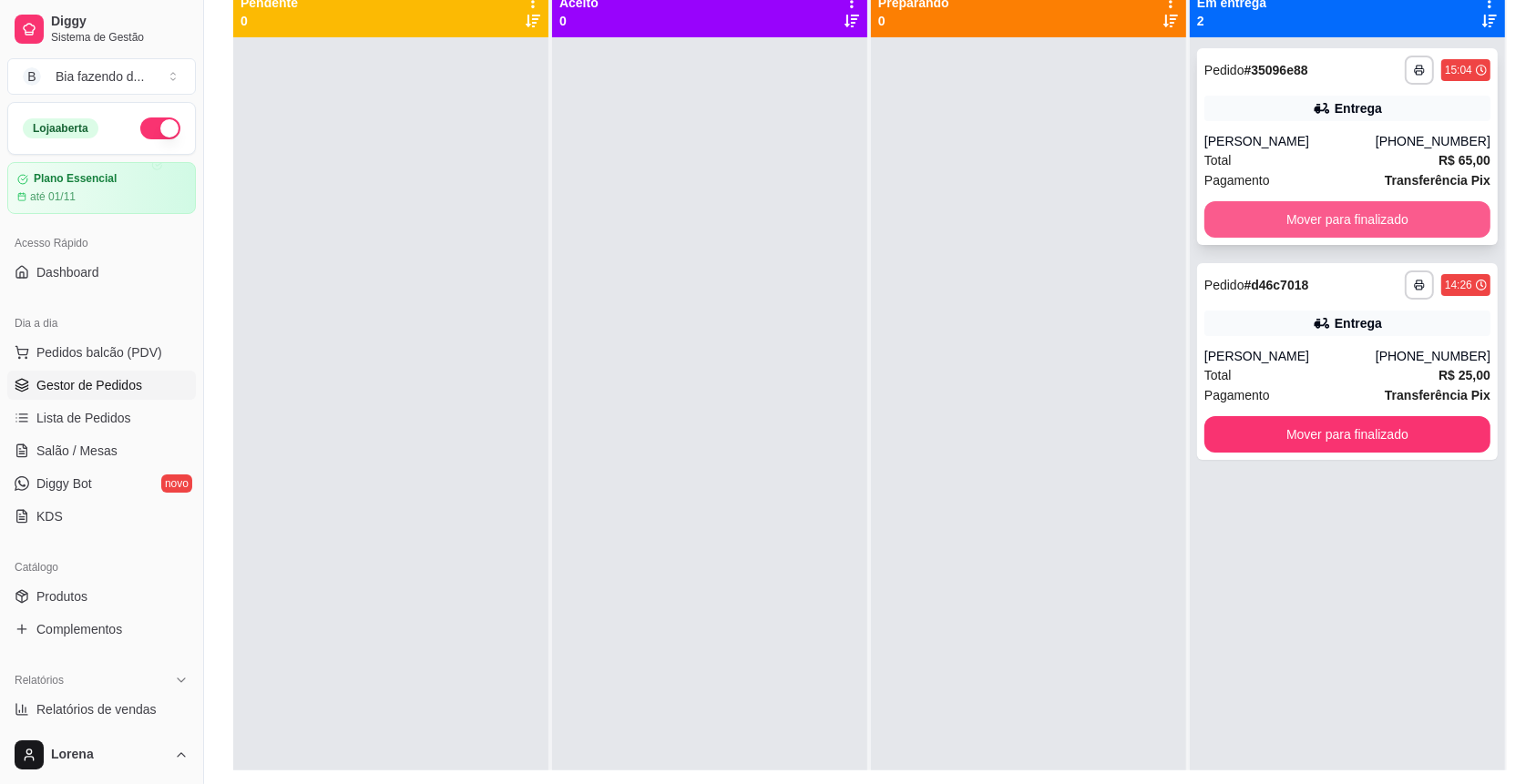
click at [1331, 219] on button "Mover para finalizado" at bounding box center [1346, 219] width 286 height 36
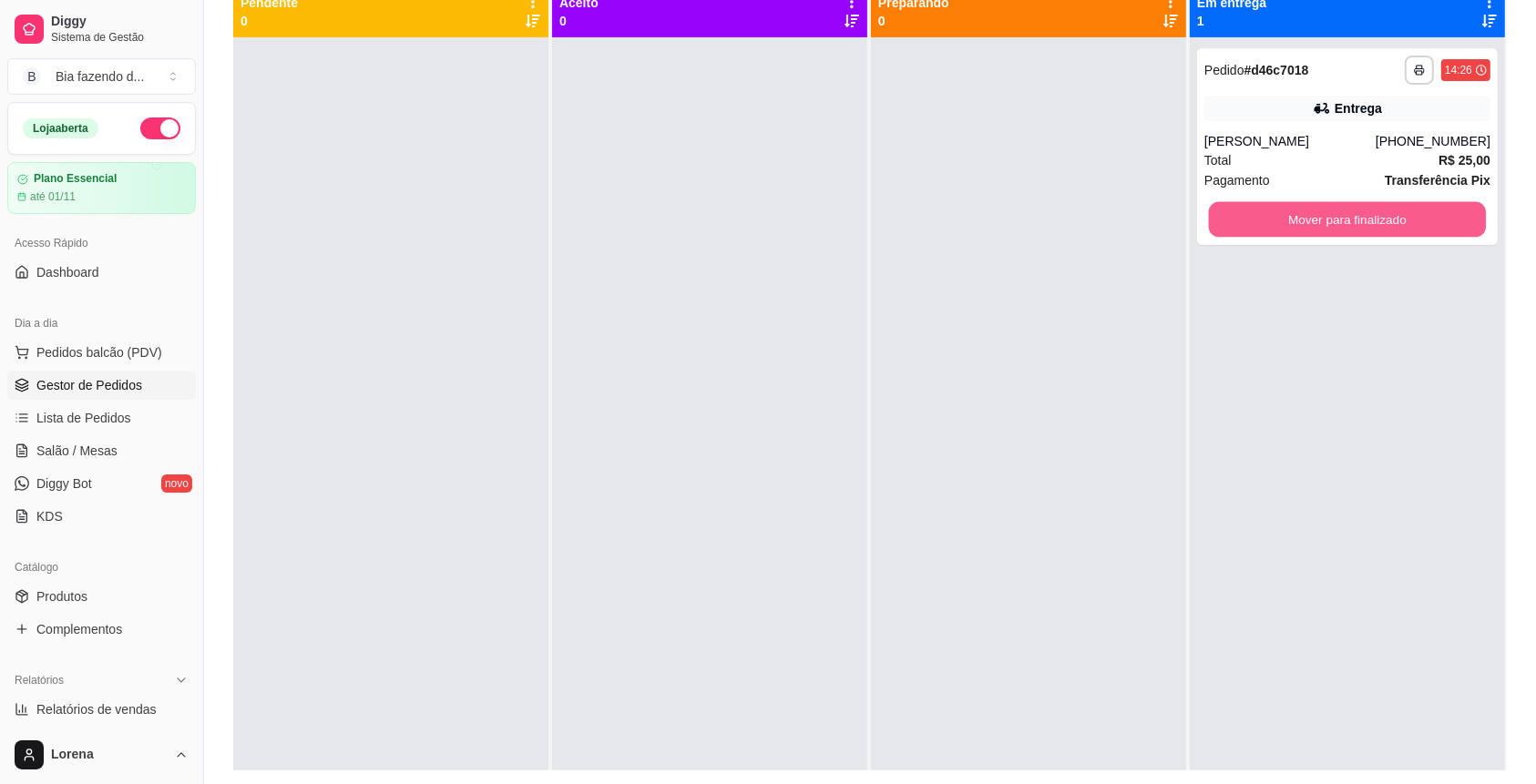
click at [1331, 219] on button "Mover para finalizado" at bounding box center [1347, 219] width 278 height 35
